Goal: Information Seeking & Learning: Learn about a topic

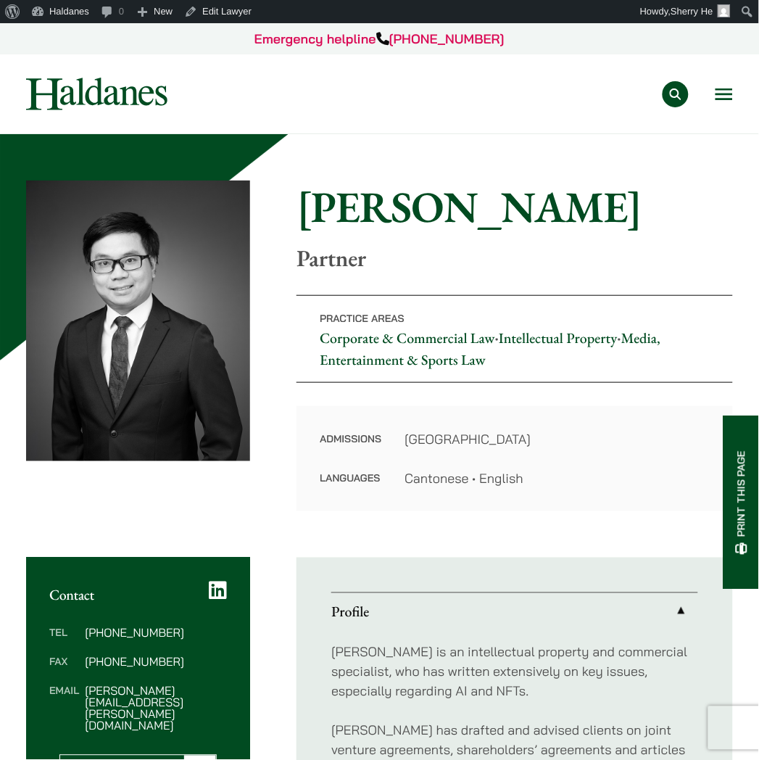
click at [728, 89] on button "Open menu" at bounding box center [723, 94] width 17 height 12
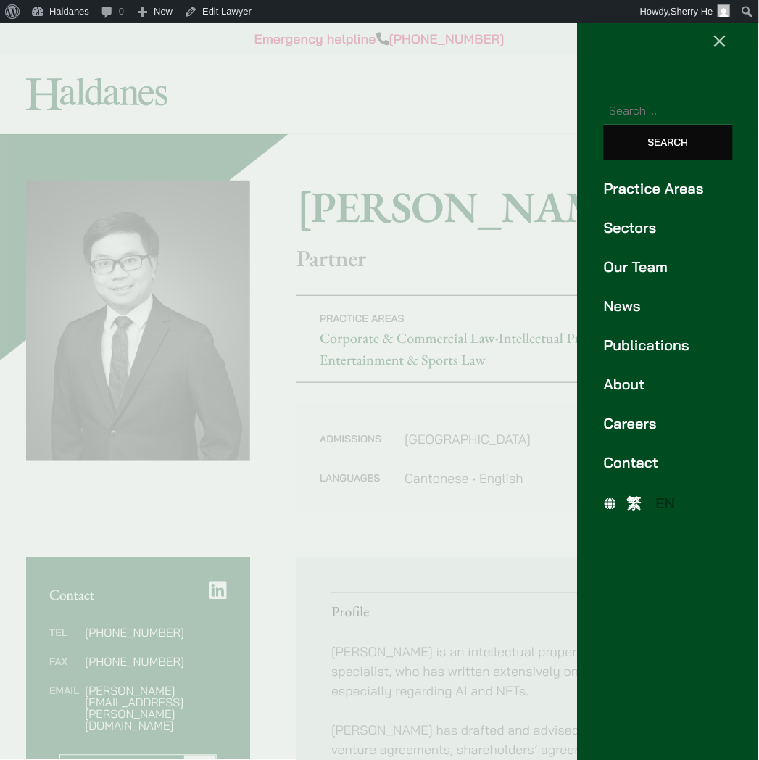
click at [634, 345] on link "Publications" at bounding box center [668, 345] width 129 height 22
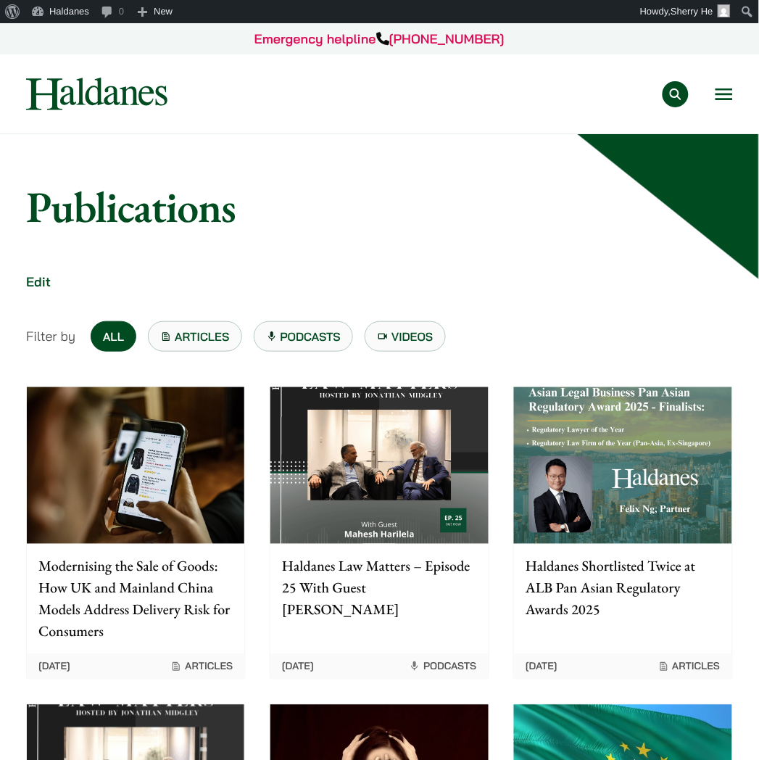
click at [211, 407] on img at bounding box center [135, 465] width 217 height 157
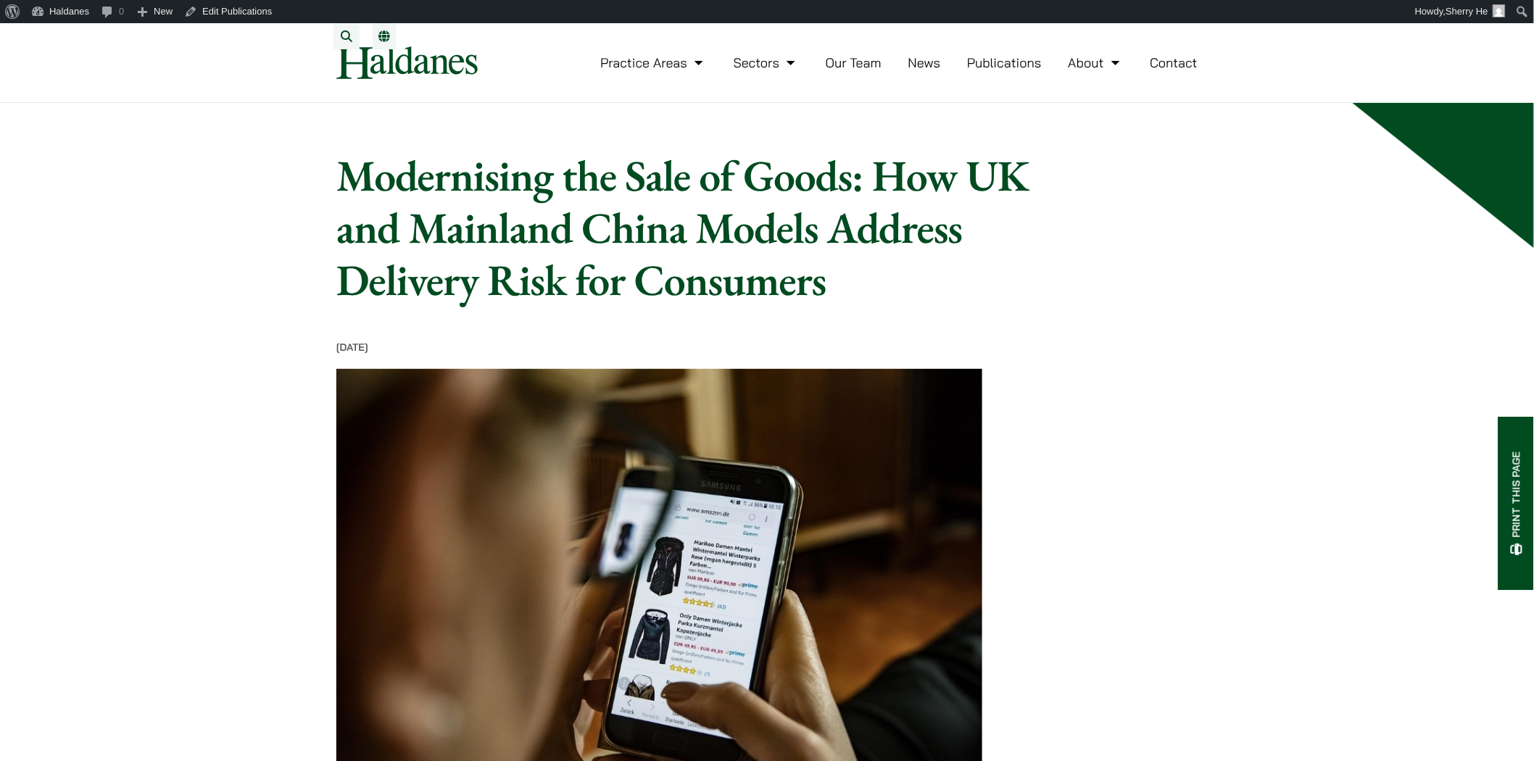
click at [382, 38] on link "EN" at bounding box center [384, 36] width 12 height 12
click at [394, 66] on span "繁" at bounding box center [390, 65] width 12 height 14
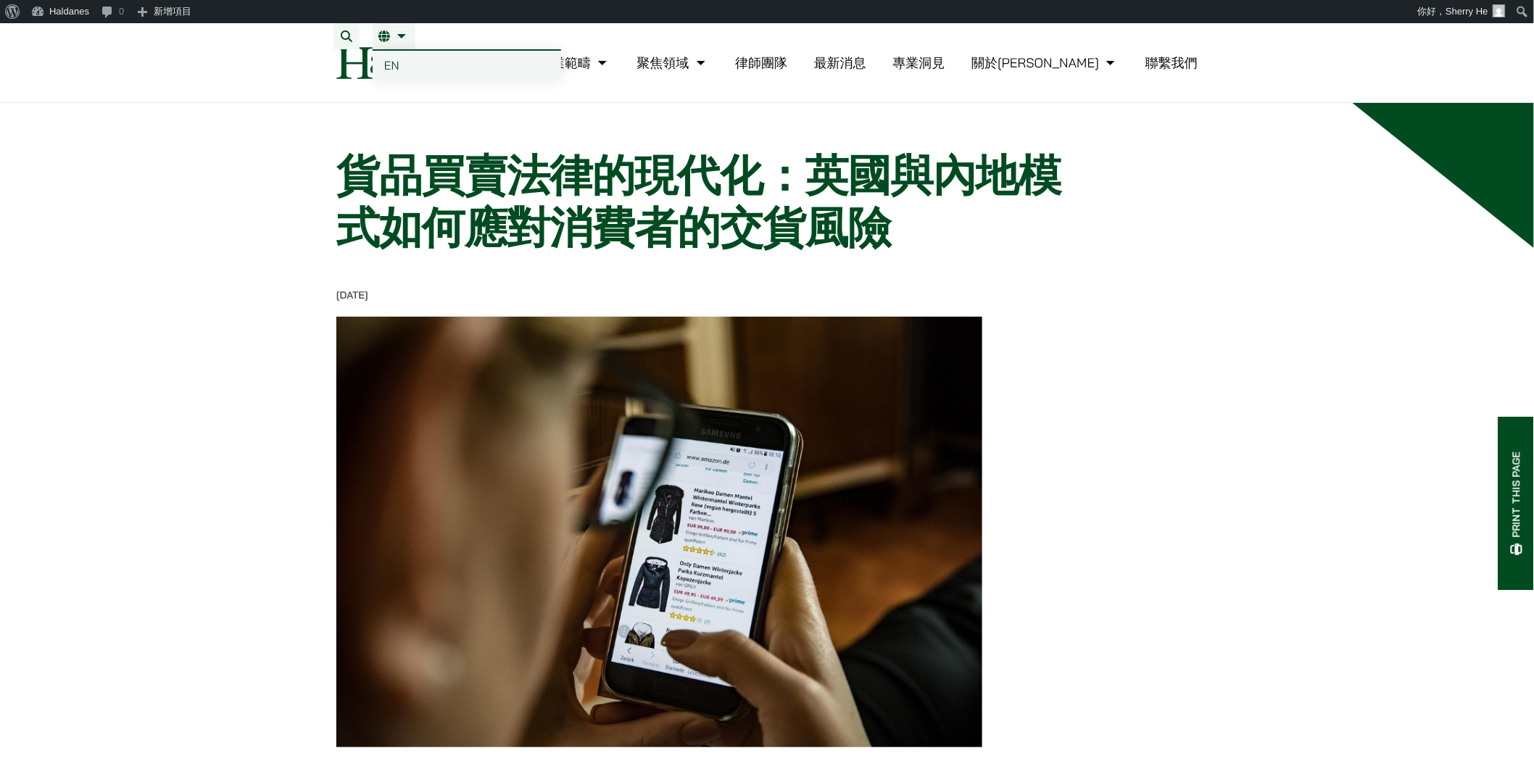
click at [392, 67] on span "EN" at bounding box center [391, 65] width 15 height 14
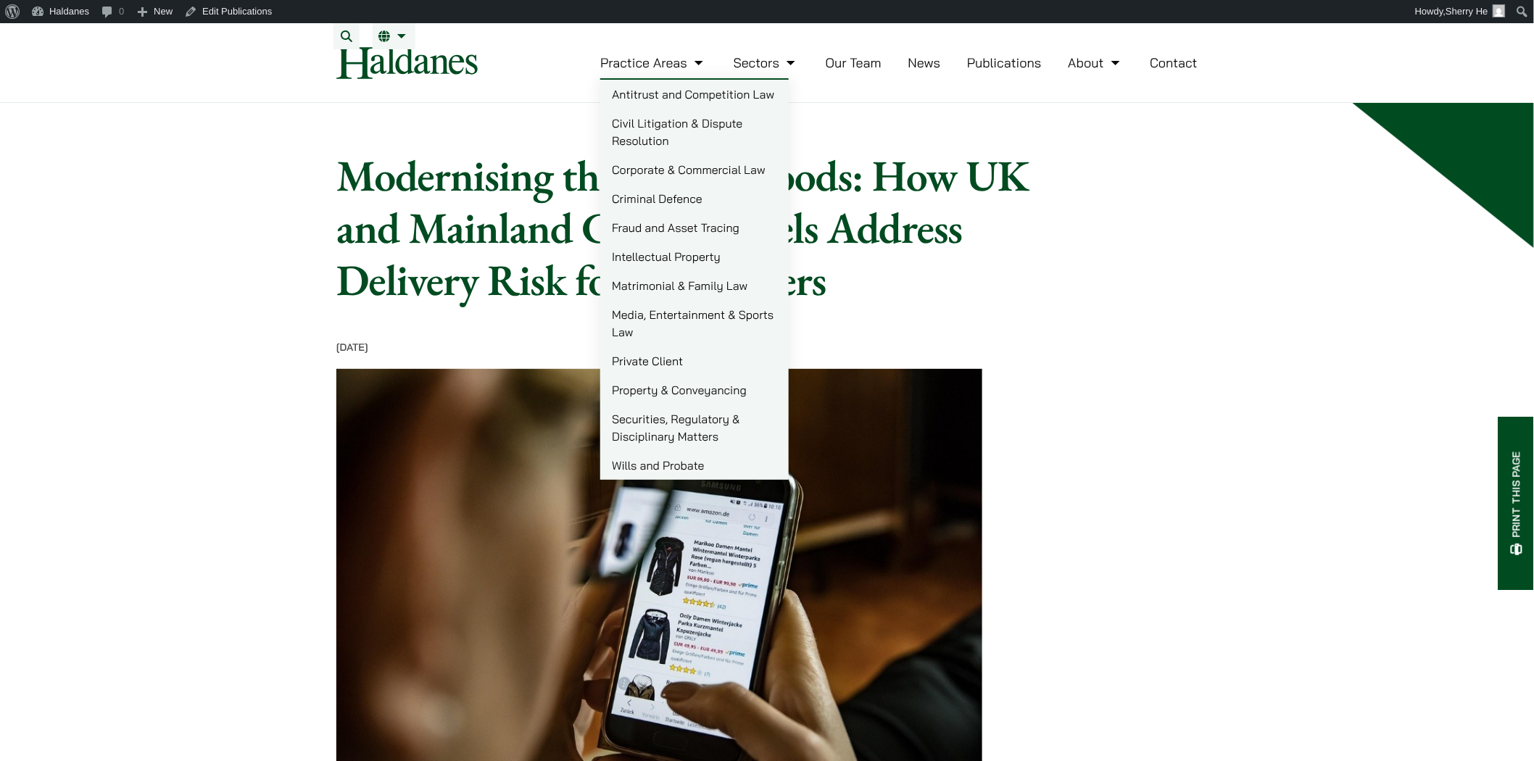
click at [368, 78] on img at bounding box center [406, 62] width 141 height 33
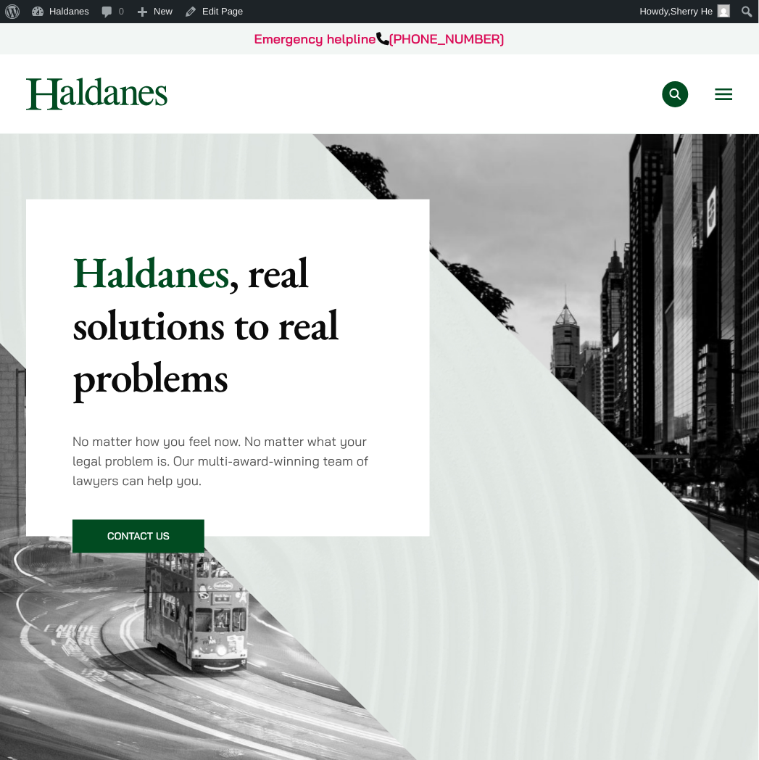
click at [722, 93] on button "Open menu" at bounding box center [723, 94] width 17 height 12
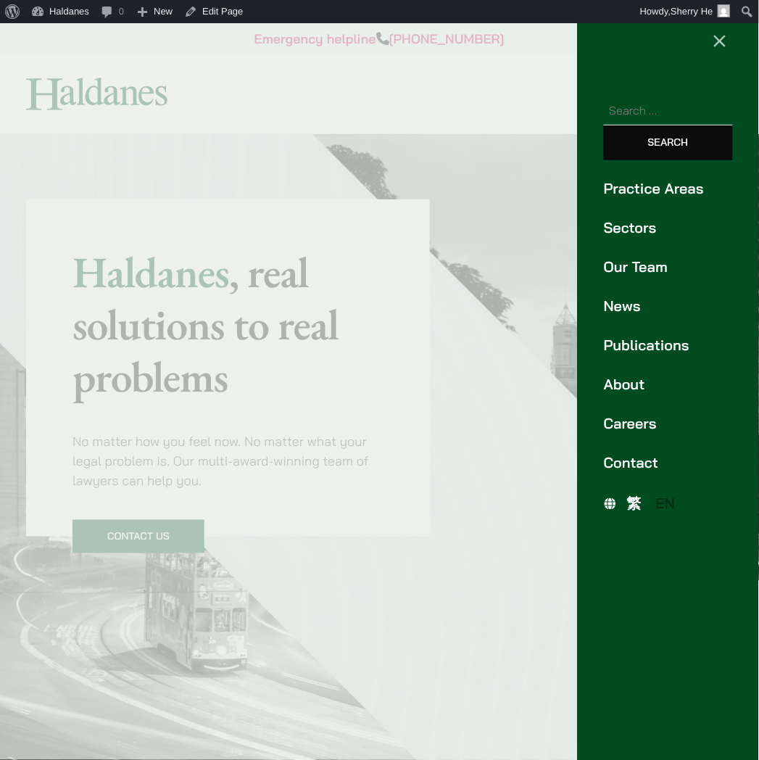
click at [634, 299] on link "News" at bounding box center [668, 306] width 129 height 22
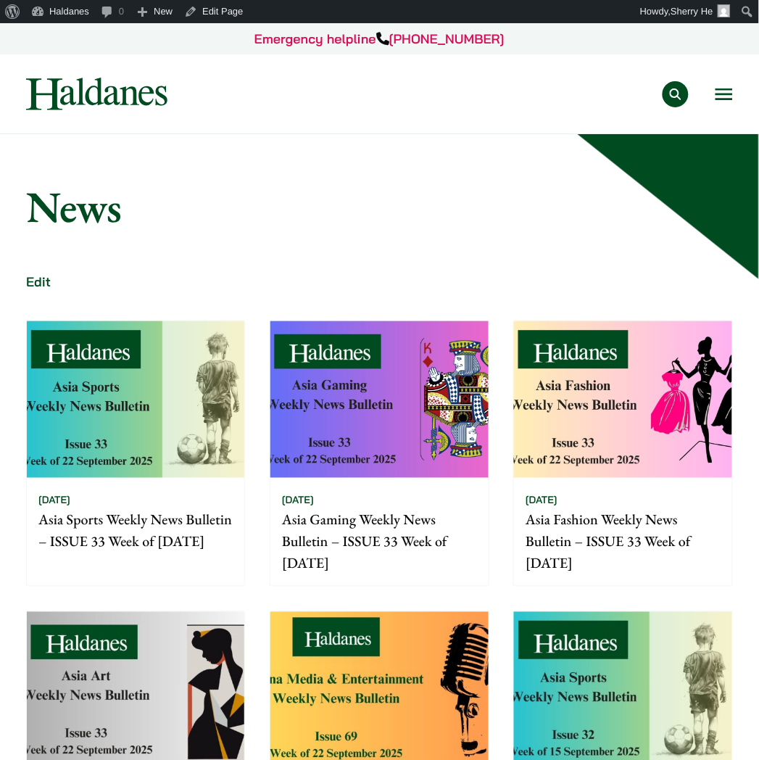
click at [729, 95] on button "Open menu" at bounding box center [723, 94] width 17 height 12
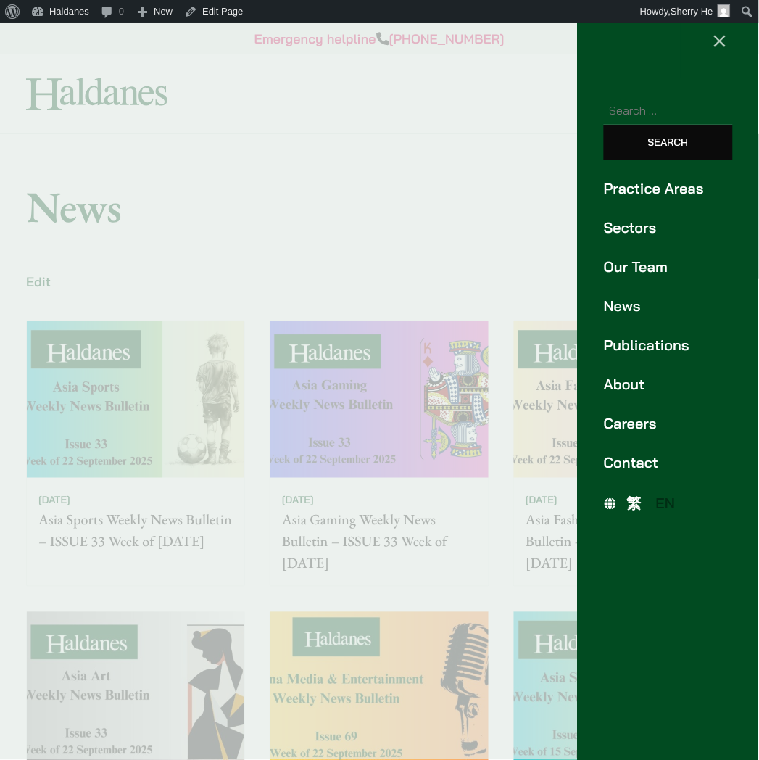
click at [678, 349] on link "Publications" at bounding box center [668, 345] width 129 height 22
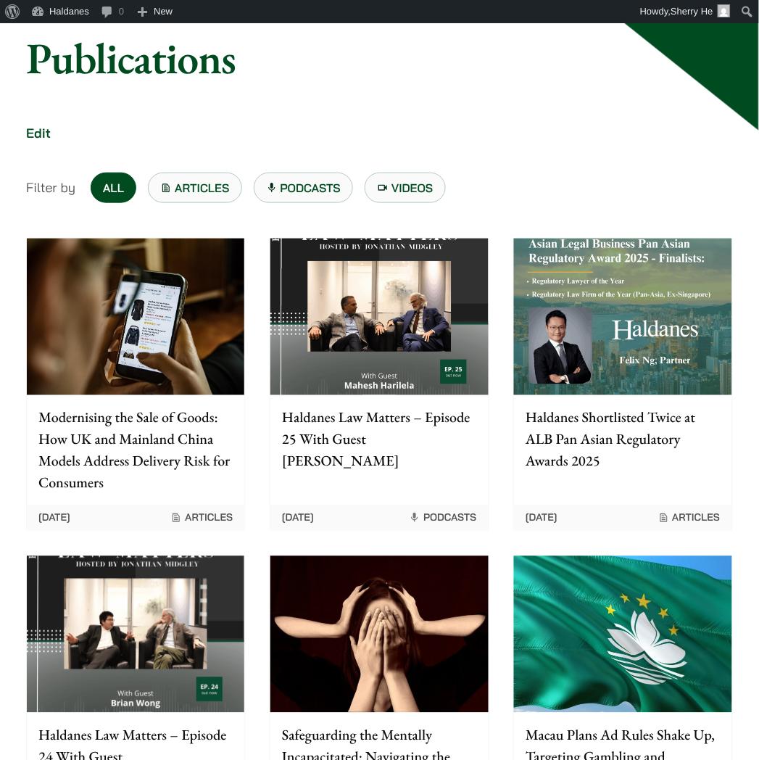
scroll to position [161, 0]
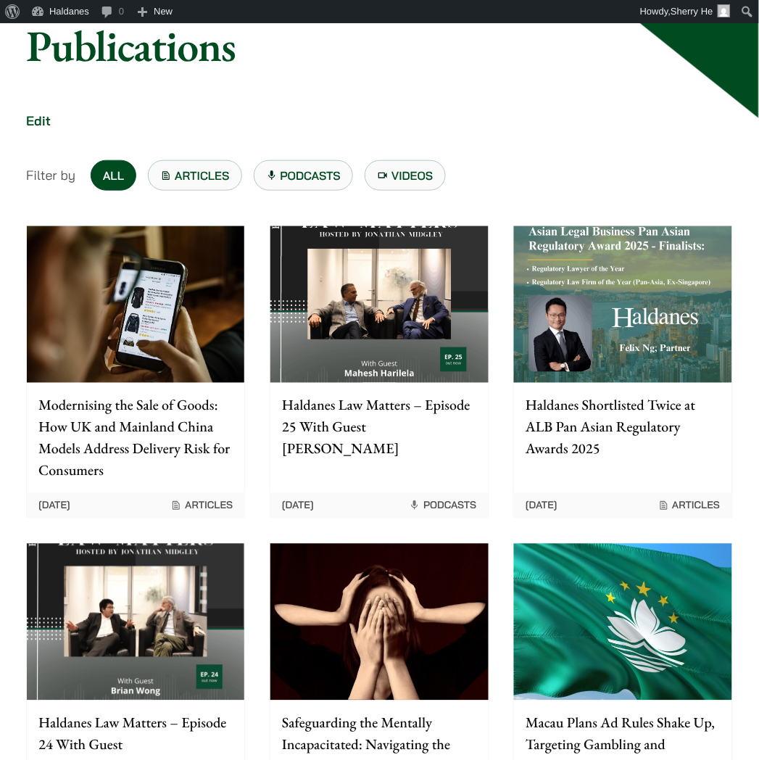
click at [192, 316] on img at bounding box center [135, 304] width 217 height 157
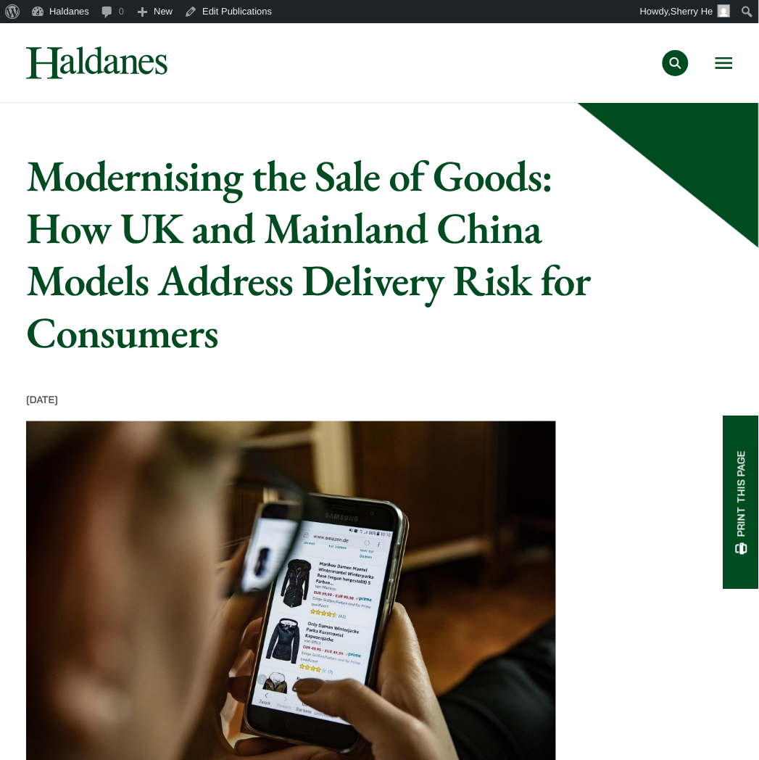
click at [721, 59] on button "Open menu" at bounding box center [723, 63] width 17 height 12
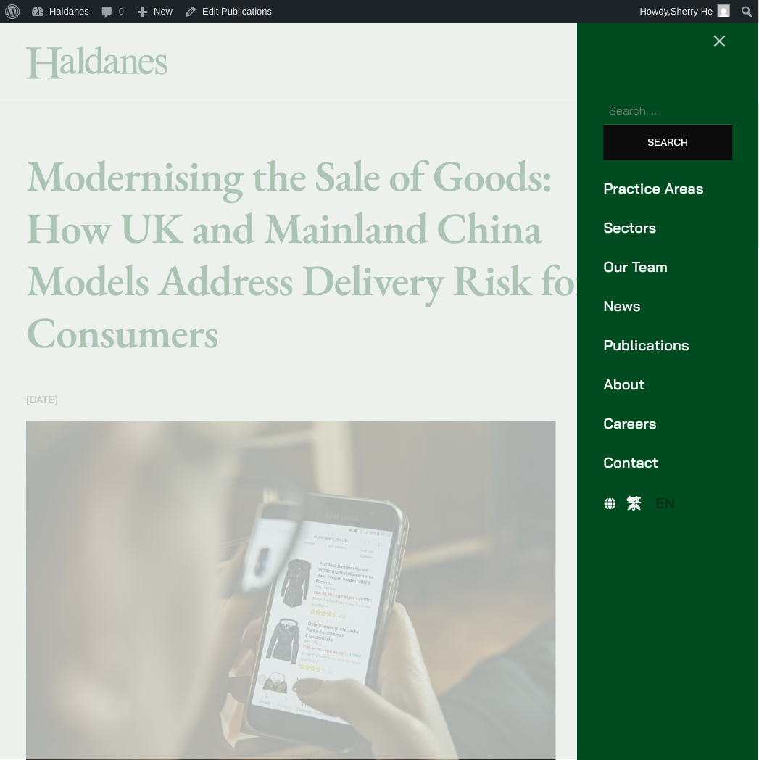
click at [641, 502] on span "繁" at bounding box center [634, 503] width 14 height 18
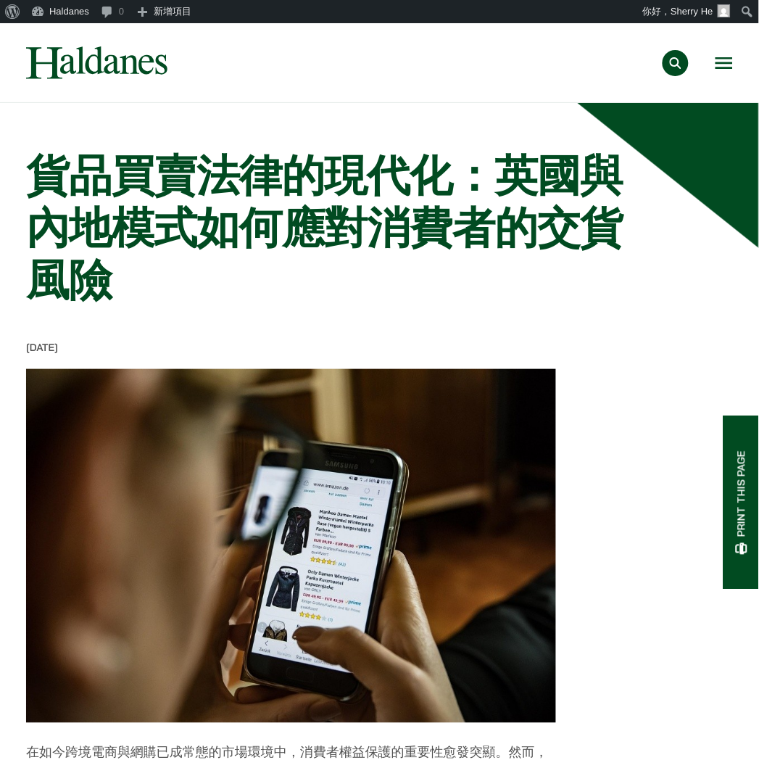
drag, startPoint x: 730, startPoint y: 78, endPoint x: 729, endPoint y: 70, distance: 7.4
click at [730, 78] on div "專業範疇 反壟斷和競爭法 民事訴訟及爭議解決 公司及商業業務 刑事辯護 欺詐、資產追踪和追討 知識產權 婚姻及家事法 傳媒、娛樂及體育事務 私人客戶 物業及物…" at bounding box center [379, 62] width 731 height 33
click at [729, 69] on button "Open menu" at bounding box center [723, 63] width 17 height 12
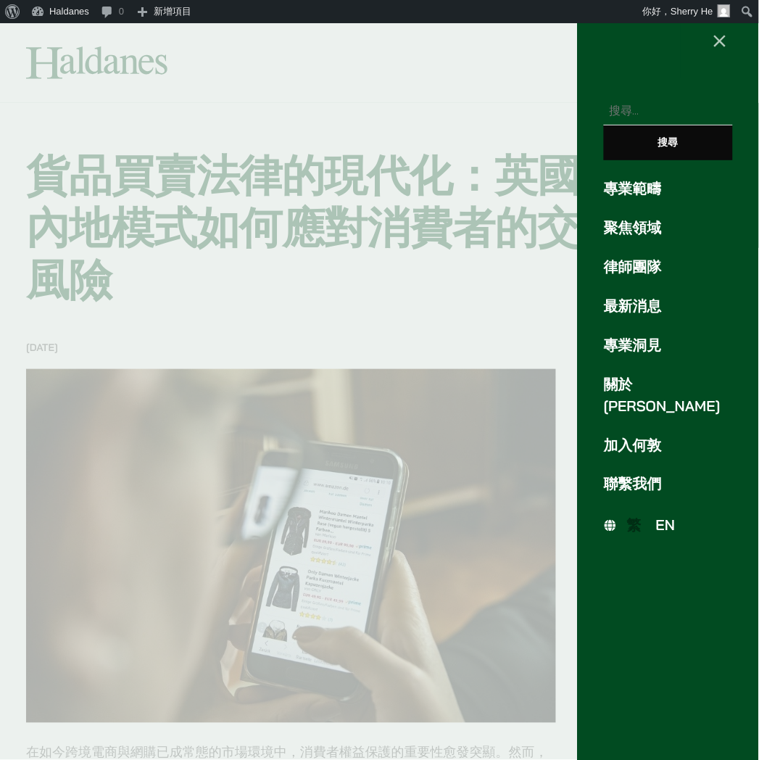
click at [670, 516] on span "EN" at bounding box center [666, 525] width 20 height 18
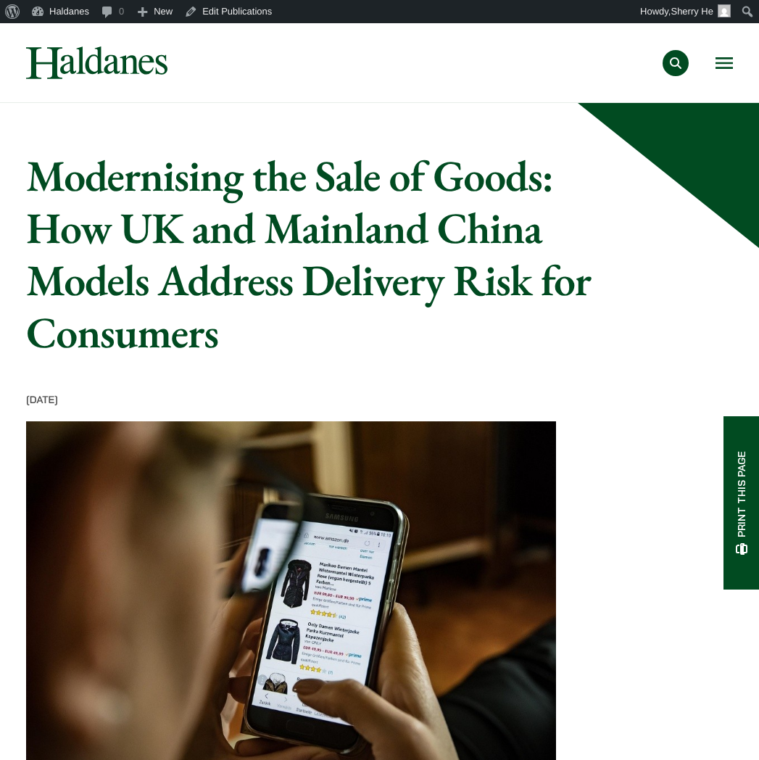
click at [134, 60] on img at bounding box center [96, 62] width 141 height 33
